Goal: Navigation & Orientation: Find specific page/section

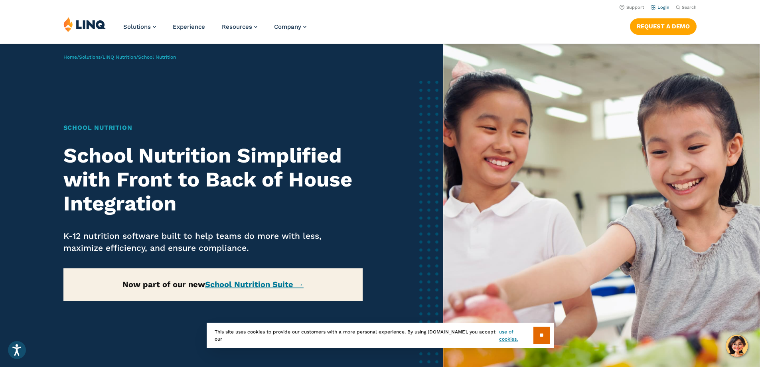
click at [662, 9] on link "Login" at bounding box center [660, 7] width 19 height 5
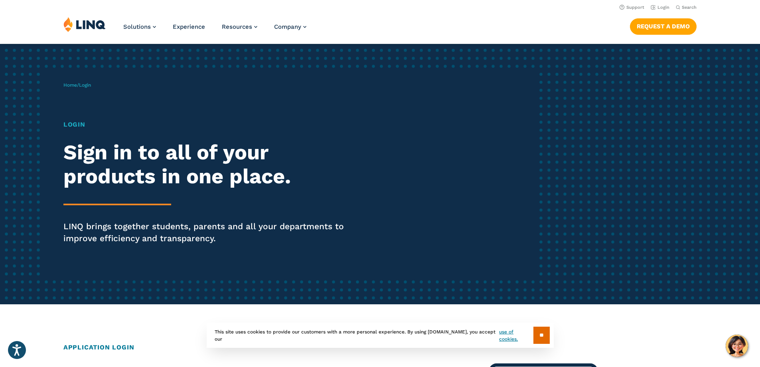
click at [97, 95] on div "Home / Login Login Sign in to all of your products in one place. LINQ brings to…" at bounding box center [300, 174] width 475 height 204
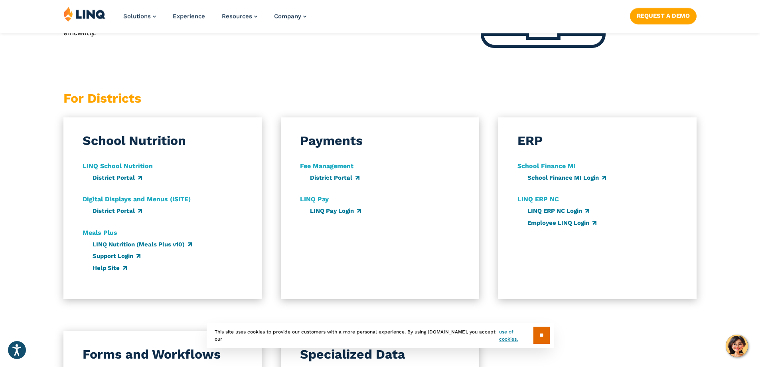
scroll to position [399, 0]
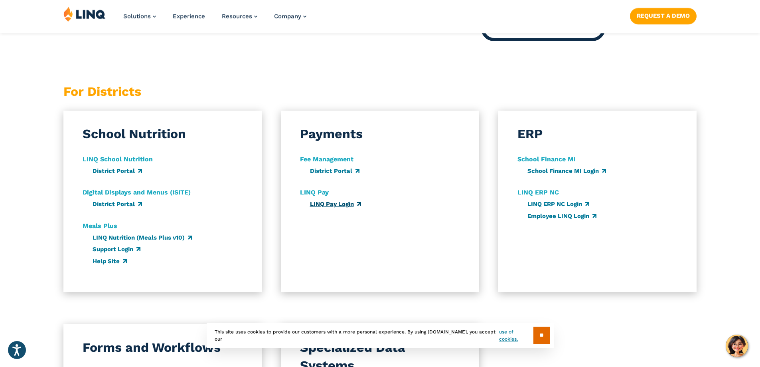
click at [324, 205] on link "LINQ Pay Login" at bounding box center [335, 203] width 51 height 7
